Goal: Task Accomplishment & Management: Manage account settings

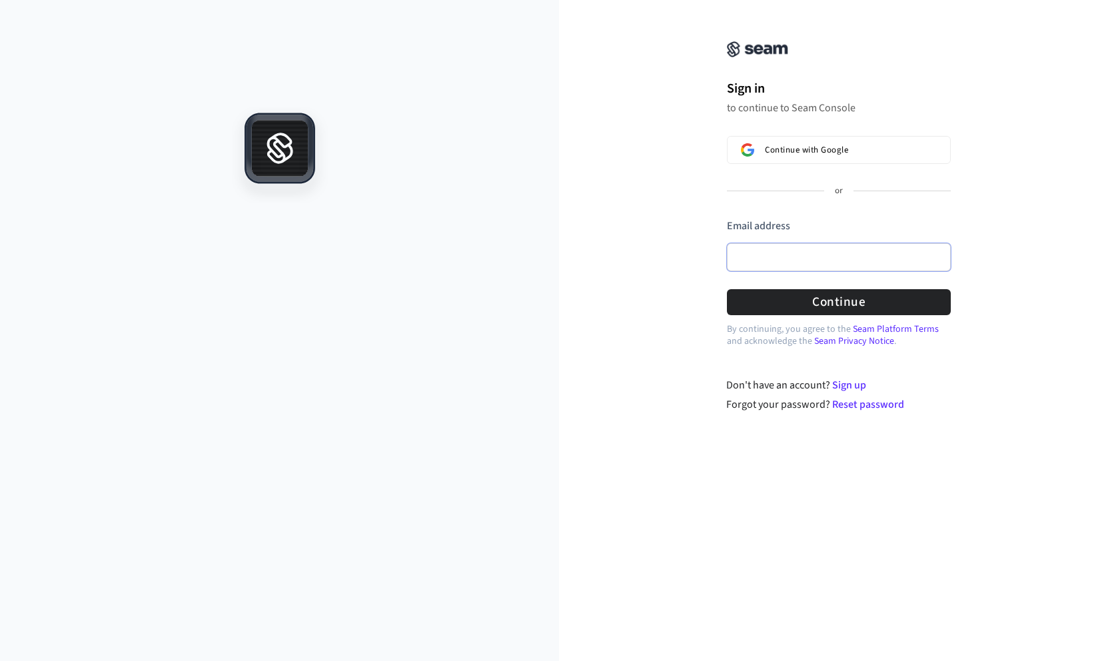
click at [775, 259] on input "Email address" at bounding box center [839, 257] width 224 height 28
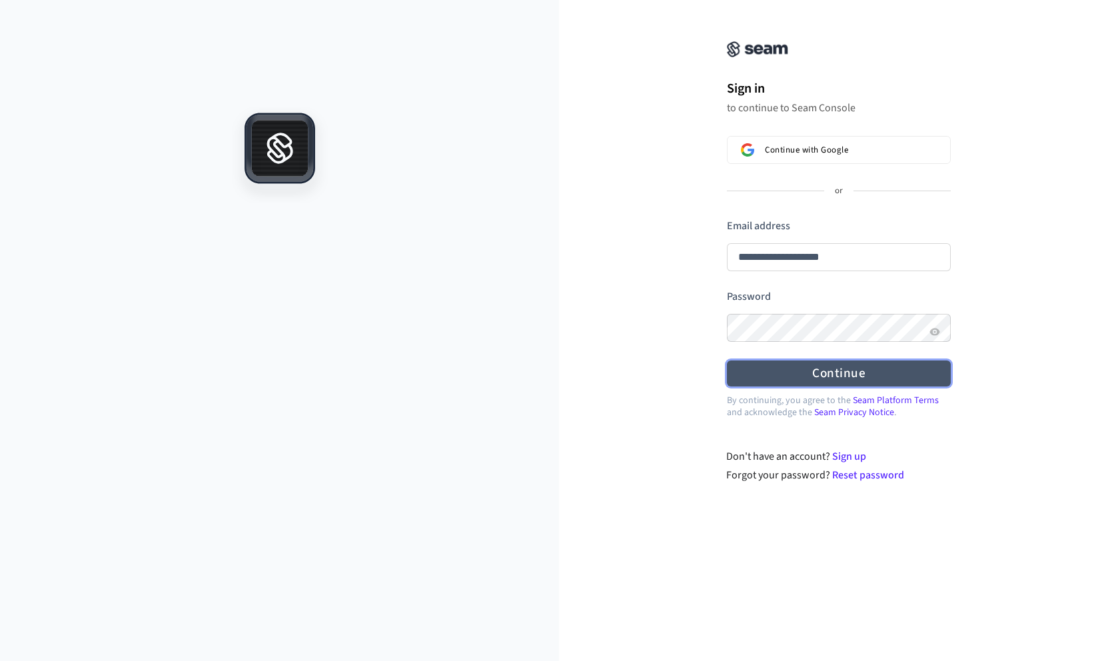
click at [833, 370] on button "Continue" at bounding box center [839, 373] width 224 height 26
type input "**********"
